Goal: Transaction & Acquisition: Subscribe to service/newsletter

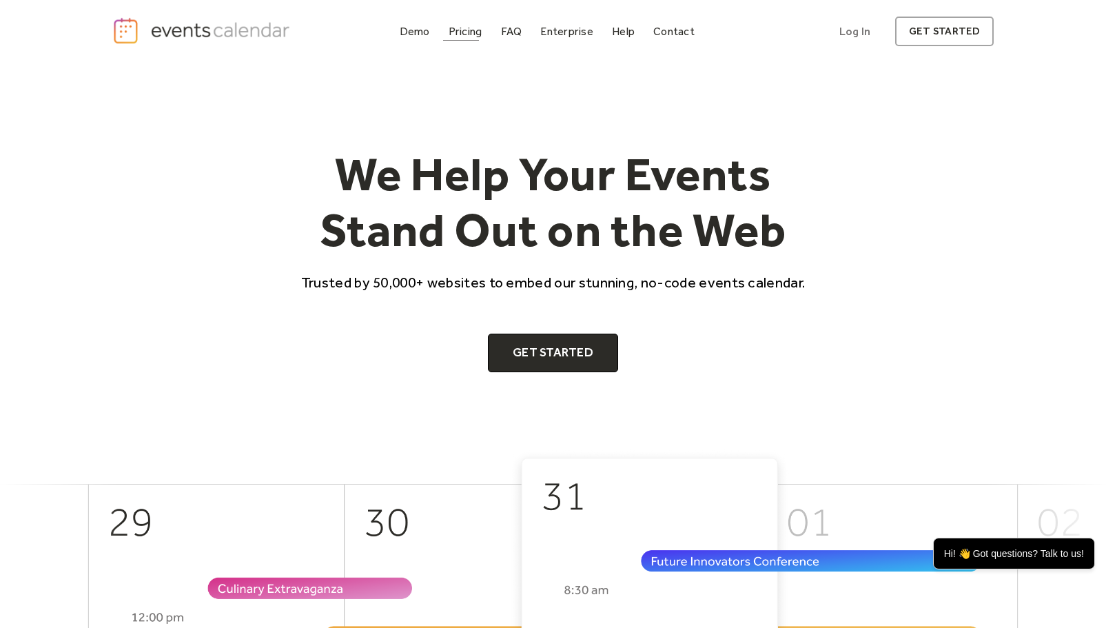
click at [454, 35] on div "Pricing" at bounding box center [466, 32] width 34 height 8
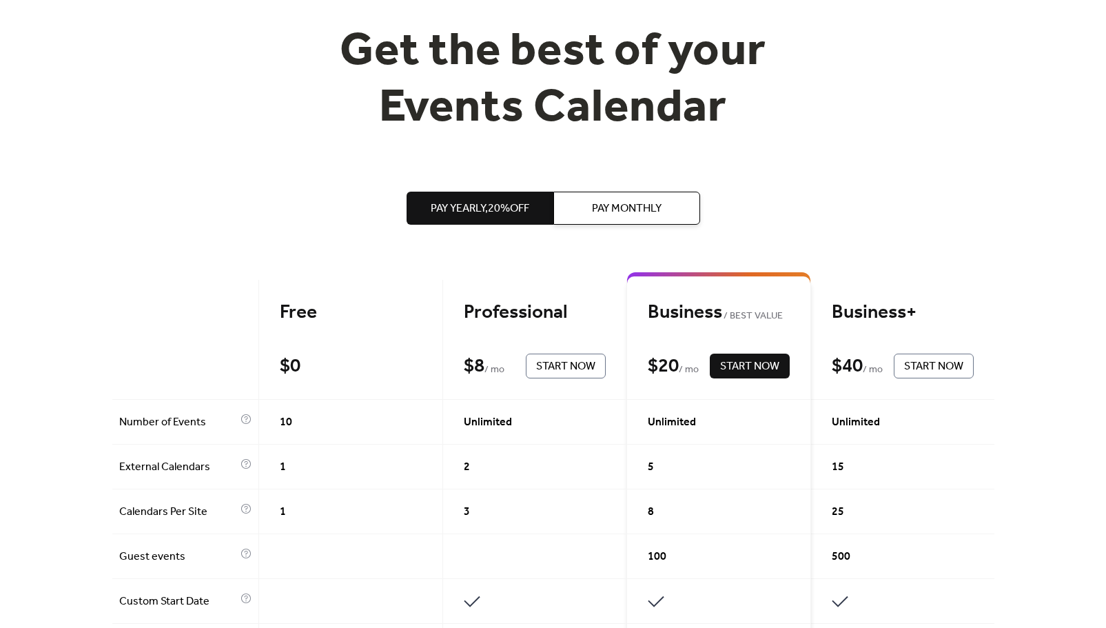
scroll to position [138, 0]
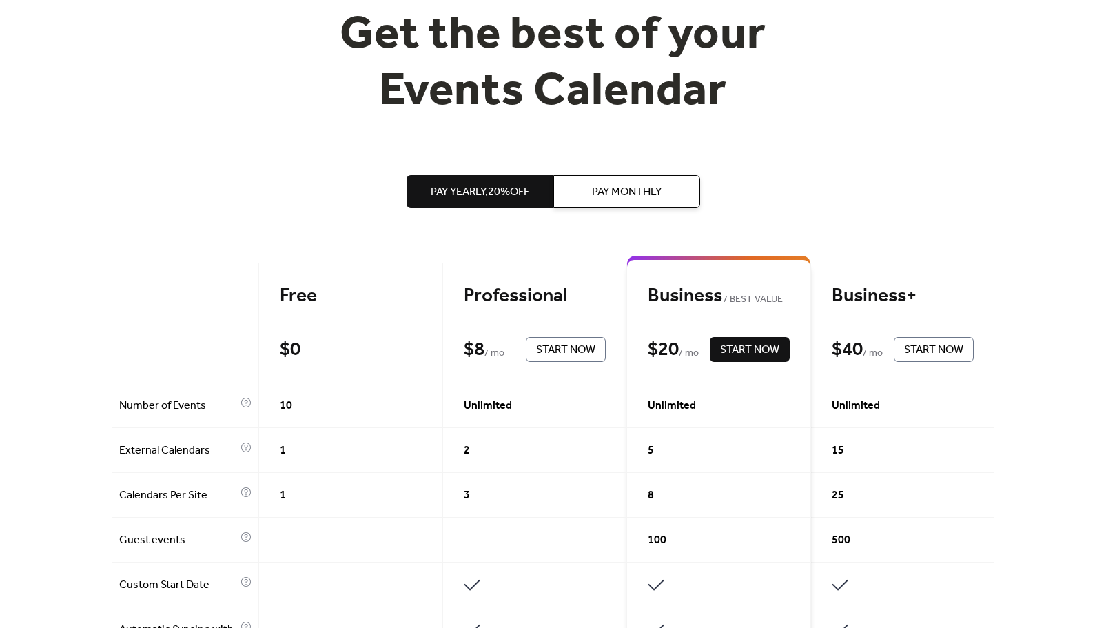
click at [550, 348] on span "Start Now" at bounding box center [565, 350] width 59 height 17
